Goal: Entertainment & Leisure: Consume media (video, audio)

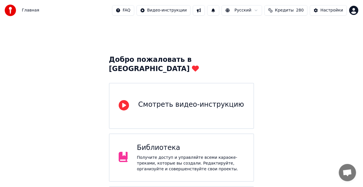
click at [166, 155] on div "Получите доступ и управляйте всеми караоке-треками, которые вы создали. Редакти…" at bounding box center [191, 163] width 108 height 17
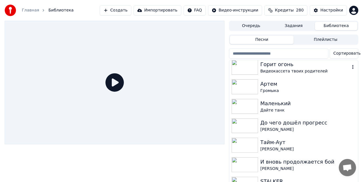
scroll to position [144, 0]
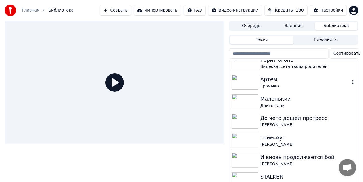
click at [273, 82] on div "Артем" at bounding box center [306, 79] width 90 height 8
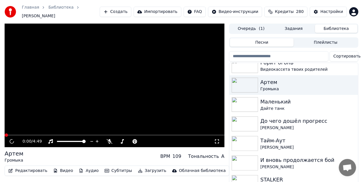
click at [83, 96] on video at bounding box center [115, 86] width 220 height 124
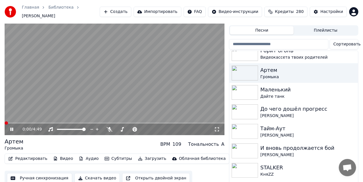
scroll to position [18, 0]
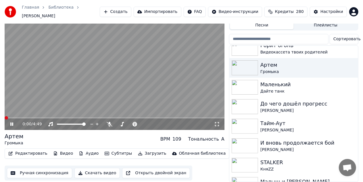
click at [30, 168] on button "Ручная синхронизация" at bounding box center [39, 173] width 65 height 10
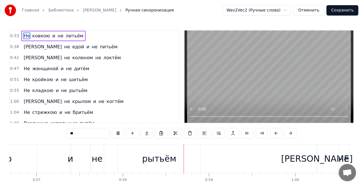
scroll to position [0, 4983]
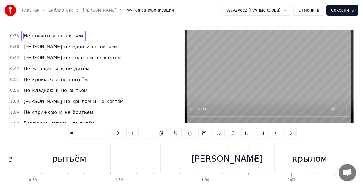
click at [307, 10] on button "Отменить" at bounding box center [309, 10] width 31 height 10
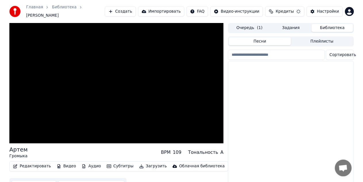
scroll to position [18, 0]
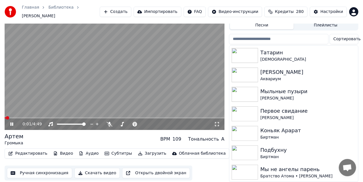
click at [12, 123] on icon at bounding box center [11, 124] width 3 height 3
